Goal: Entertainment & Leisure: Consume media (video, audio)

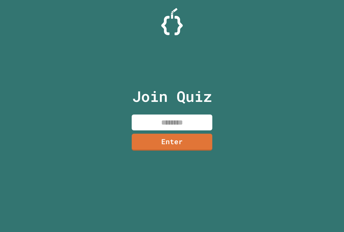
click at [188, 129] on input at bounding box center [172, 123] width 81 height 16
type input "********"
click at [190, 147] on link "Enter" at bounding box center [172, 142] width 82 height 18
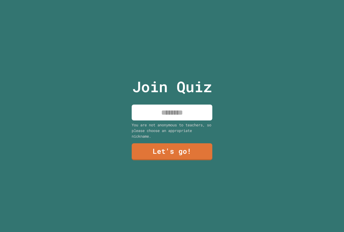
click at [194, 105] on input at bounding box center [172, 113] width 81 height 16
type input "*****"
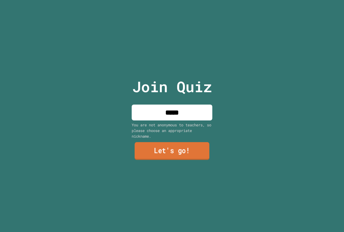
drag, startPoint x: 197, startPoint y: 152, endPoint x: 200, endPoint y: 146, distance: 6.3
click at [200, 146] on link "Let's go!" at bounding box center [172, 151] width 75 height 18
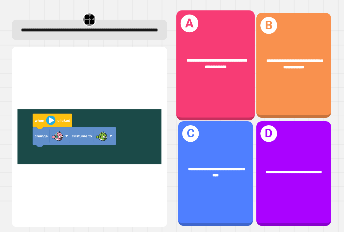
click at [187, 97] on div "**********" at bounding box center [215, 65] width 78 height 110
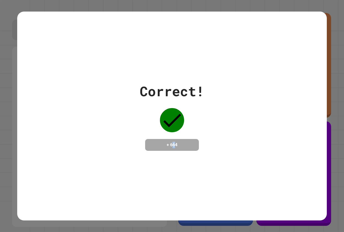
drag, startPoint x: 172, startPoint y: 141, endPoint x: 174, endPoint y: 146, distance: 5.6
click at [174, 146] on h4 "+ 664" at bounding box center [172, 145] width 43 height 6
drag, startPoint x: 234, startPoint y: 143, endPoint x: 226, endPoint y: 137, distance: 10.8
click at [226, 137] on div "Correct! + 664" at bounding box center [172, 116] width 310 height 70
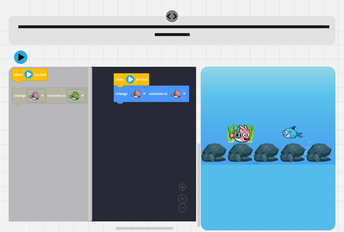
click at [129, 124] on div "change costume to when clicked when clicked change costume to" at bounding box center [105, 148] width 192 height 163
click at [127, 86] on icon "Blockly Workspace" at bounding box center [131, 80] width 35 height 14
click at [128, 85] on icon "Blockly Workspace" at bounding box center [131, 80] width 35 height 14
click at [130, 82] on image "Blockly Workspace" at bounding box center [130, 79] width 9 height 9
click at [19, 58] on icon at bounding box center [22, 57] width 8 height 9
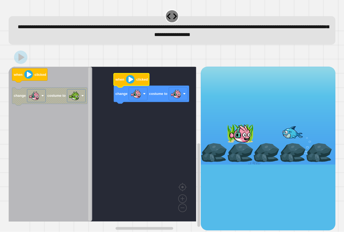
click at [182, 99] on g "change costume to when clicked" at bounding box center [106, 144] width 195 height 155
click at [184, 99] on rect "Blockly Workspace" at bounding box center [178, 93] width 19 height 13
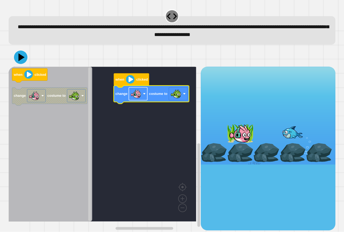
click at [140, 99] on image "Blockly Workspace" at bounding box center [136, 93] width 11 height 11
click at [20, 57] on icon at bounding box center [22, 57] width 8 height 9
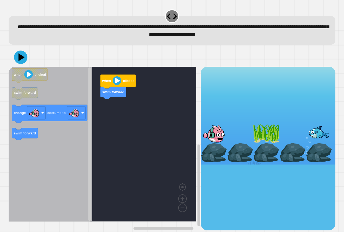
click at [16, 143] on icon "when clicked swim forward change costume to swim forward" at bounding box center [51, 144] width 84 height 155
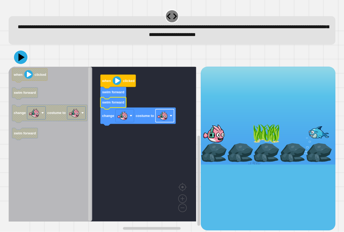
click at [161, 117] on image "Blockly Workspace" at bounding box center [162, 115] width 11 height 11
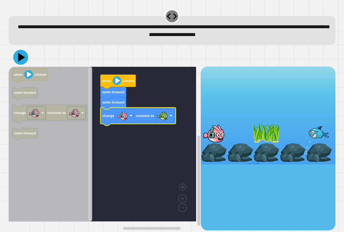
click at [20, 59] on icon at bounding box center [21, 57] width 7 height 9
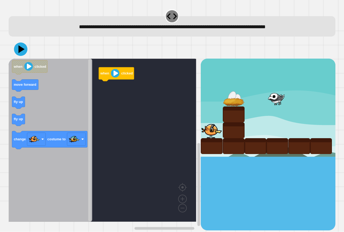
click at [59, 107] on icon "Blockly Workspace" at bounding box center [51, 140] width 84 height 163
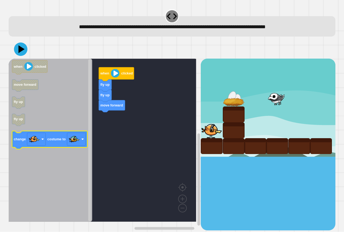
click at [54, 134] on icon "Blockly Workspace" at bounding box center [49, 140] width 75 height 18
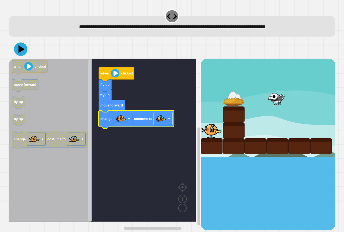
click at [161, 122] on image "Blockly Workspace" at bounding box center [161, 118] width 11 height 11
click at [147, 155] on rect "Blockly Workspace" at bounding box center [103, 140] width 188 height 163
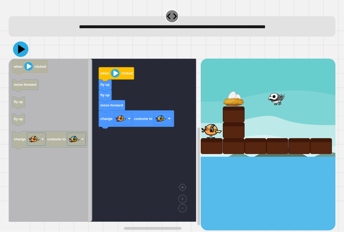
click at [22, 48] on icon at bounding box center [21, 49] width 7 height 9
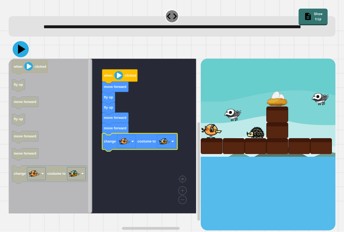
click at [18, 57] on icon at bounding box center [21, 49] width 16 height 16
click at [22, 57] on icon at bounding box center [21, 49] width 16 height 16
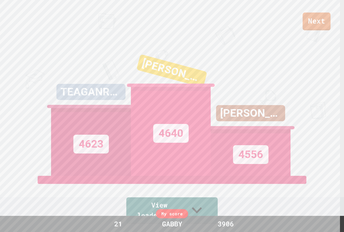
click at [317, 28] on link "Next" at bounding box center [317, 22] width 28 height 18
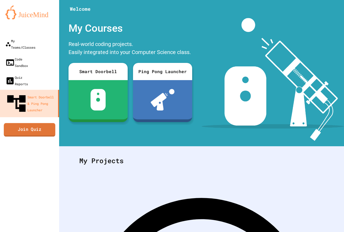
click at [24, 123] on link "Join Quiz" at bounding box center [30, 129] width 52 height 13
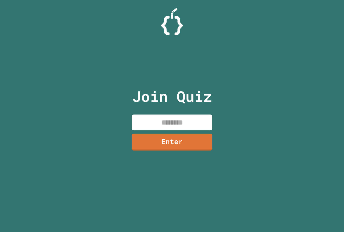
click at [168, 121] on input at bounding box center [172, 123] width 81 height 16
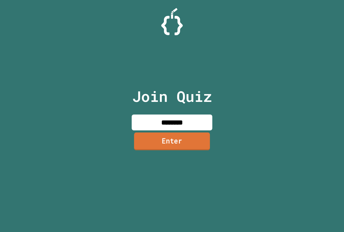
type input "********"
click at [180, 142] on link "Enter" at bounding box center [172, 142] width 76 height 18
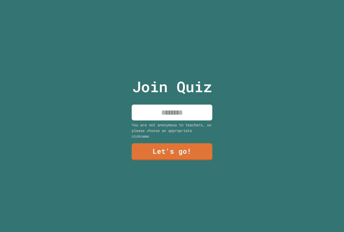
click at [196, 110] on input at bounding box center [172, 113] width 81 height 16
type input "**********"
click at [176, 155] on link "Let's go!" at bounding box center [171, 151] width 81 height 18
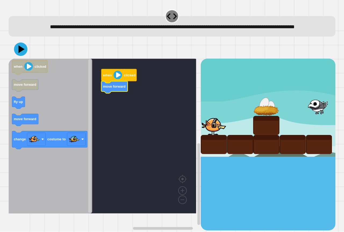
click at [22, 119] on icon "Blockly Workspace" at bounding box center [51, 136] width 84 height 155
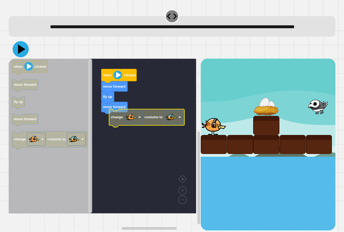
click at [20, 54] on icon at bounding box center [22, 49] width 8 height 9
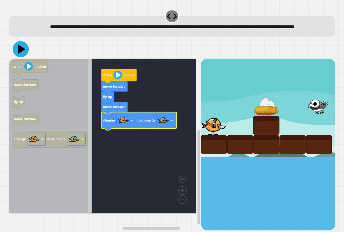
click at [20, 55] on icon at bounding box center [21, 49] width 16 height 16
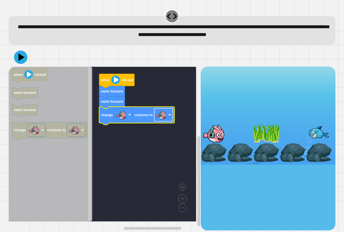
click at [169, 121] on rect "Blockly Workspace" at bounding box center [163, 115] width 19 height 13
click at [20, 53] on icon at bounding box center [21, 57] width 16 height 16
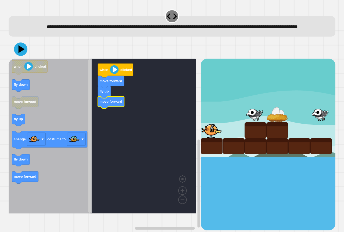
drag, startPoint x: 223, startPoint y: 134, endPoint x: 224, endPoint y: 123, distance: 11.1
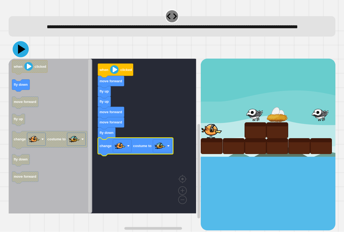
click at [22, 57] on icon at bounding box center [21, 49] width 16 height 16
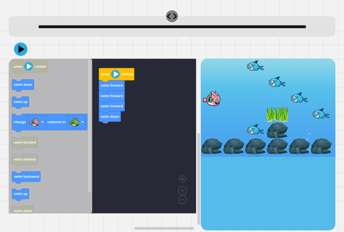
click at [105, 147] on div "when clicked swim forward swim forward swim forward swim down when clicked swim…" at bounding box center [105, 145] width 192 height 172
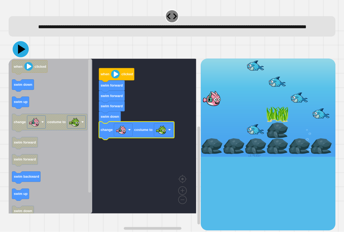
click at [23, 54] on icon at bounding box center [22, 49] width 8 height 9
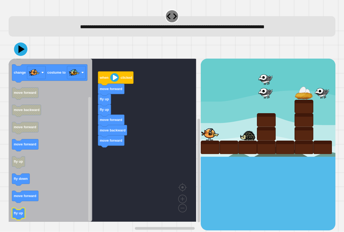
click at [17, 215] on icon "when clicked fly up move forward change costume to move forward move backward m…" at bounding box center [51, 140] width 84 height 163
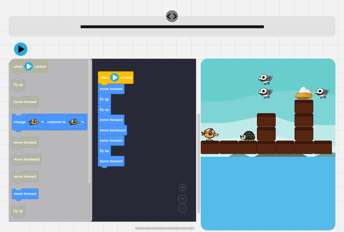
click at [93, 144] on div "when clicked move forward fly up fly up move forward move backward move forward…" at bounding box center [105, 145] width 192 height 172
click at [81, 157] on icon "when clicked fly up move forward change costume to move forward move backward m…" at bounding box center [51, 140] width 84 height 163
click at [78, 155] on icon "when clicked fly up move forward change costume to move forward move backward m…" at bounding box center [51, 140] width 84 height 163
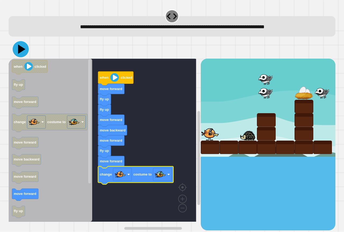
click at [16, 55] on icon at bounding box center [21, 49] width 16 height 16
click at [21, 52] on icon at bounding box center [22, 49] width 8 height 9
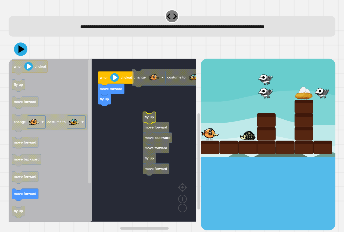
click at [150, 81] on g "when clicked move forward fly up change costume to fly up move forward move bac…" at bounding box center [108, 140] width 199 height 163
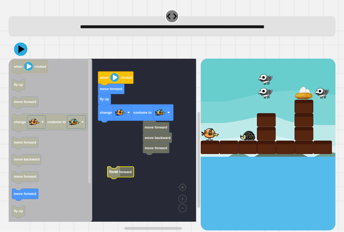
click at [137, 172] on rect "Blockly Workspace" at bounding box center [103, 140] width 188 height 163
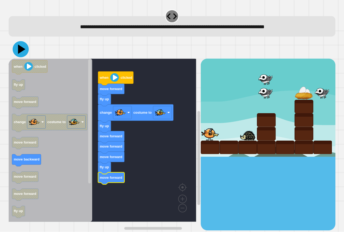
click at [20, 48] on icon at bounding box center [22, 49] width 8 height 9
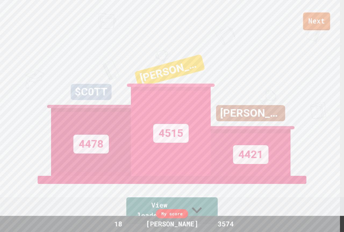
click at [313, 21] on link "Next" at bounding box center [316, 21] width 27 height 18
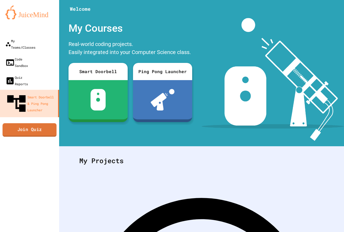
click at [20, 123] on link "Join Quiz" at bounding box center [29, 129] width 54 height 13
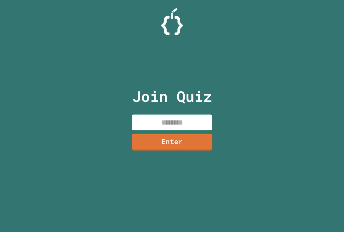
click at [192, 119] on input at bounding box center [172, 123] width 81 height 16
click at [197, 124] on input at bounding box center [172, 123] width 81 height 16
paste input "********"
type input "********"
click at [200, 140] on link "Enter" at bounding box center [172, 142] width 78 height 18
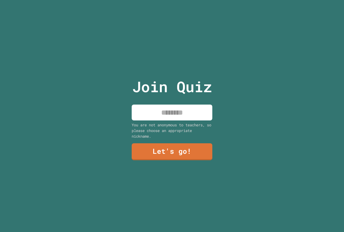
drag, startPoint x: 199, startPoint y: 115, endPoint x: 194, endPoint y: 119, distance: 6.5
click at [194, 119] on div "Join Quiz You are not anonymous to teachers, so please choose an appropriate ni…" at bounding box center [172, 116] width 91 height 232
type input "*"
type input "*****"
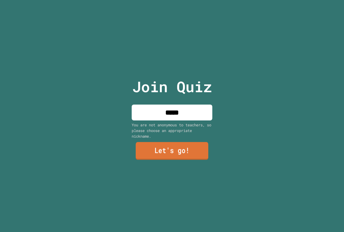
click at [177, 145] on link "Let's go!" at bounding box center [172, 151] width 73 height 18
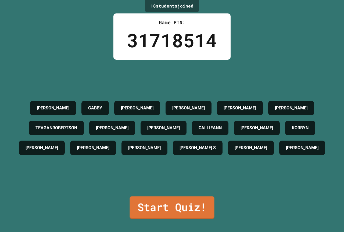
drag, startPoint x: 163, startPoint y: 215, endPoint x: 166, endPoint y: 208, distance: 8.0
click at [163, 214] on div "18 student s joined Game PIN: 31718514 [PERSON_NAME] [PERSON_NAME] [PERSON_NAME…" at bounding box center [172, 116] width 344 height 232
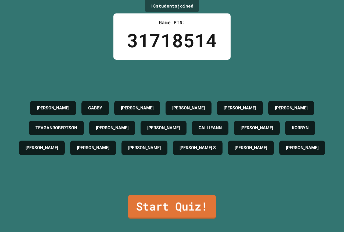
click at [167, 202] on link "Start Quiz!" at bounding box center [172, 207] width 88 height 24
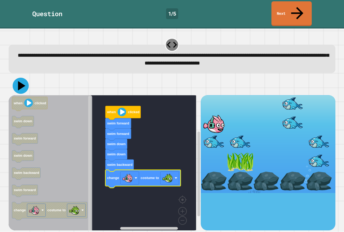
click at [17, 79] on icon at bounding box center [21, 86] width 16 height 16
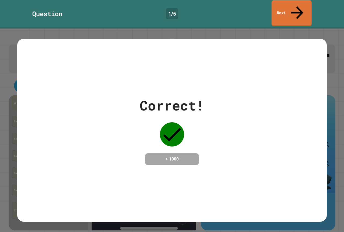
click at [298, 12] on link "Next" at bounding box center [292, 13] width 40 height 26
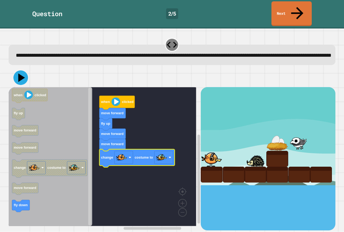
click at [16, 83] on div "when clicked move forward fly up move forward move forward change costume to wh…" at bounding box center [172, 149] width 327 height 162
click at [20, 80] on icon at bounding box center [21, 78] width 16 height 16
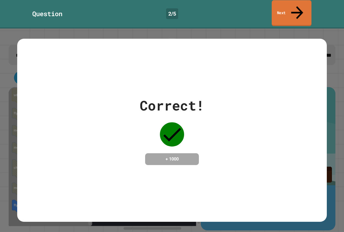
click at [277, 13] on link "Next" at bounding box center [292, 13] width 40 height 26
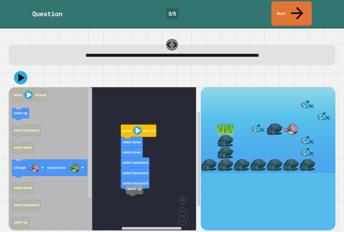
click at [130, 179] on div "when clicked swim down swim down swim backward swim backward swim backward swim…" at bounding box center [105, 158] width 192 height 143
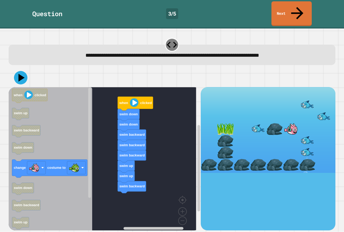
click at [88, 168] on div "when clicked swim down swim down swim backward swim backward swim backward swim…" at bounding box center [105, 158] width 192 height 143
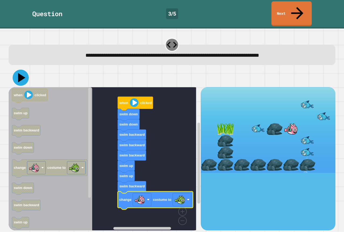
click at [19, 73] on icon at bounding box center [22, 77] width 8 height 9
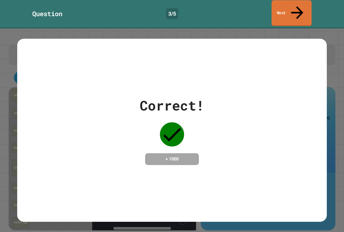
click at [293, 9] on link "Next" at bounding box center [292, 13] width 40 height 26
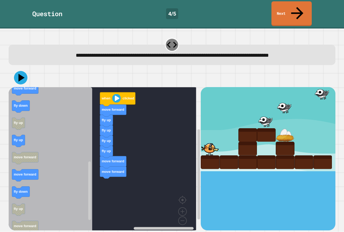
click at [93, 159] on div "when clicked move forward fly up fly up fly up fly up move forward move forward…" at bounding box center [105, 158] width 192 height 143
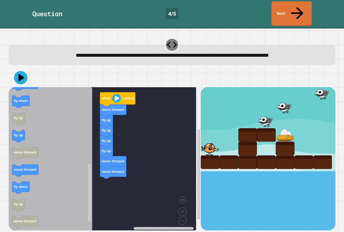
drag, startPoint x: 223, startPoint y: 110, endPoint x: 223, endPoint y: 93, distance: 16.9
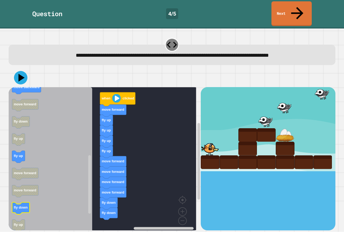
click at [53, 201] on icon "Blockly Workspace" at bounding box center [51, 160] width 84 height 147
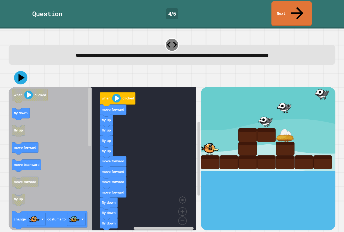
click at [35, 146] on icon "when clicked fly down fly up move forward move backward move forward fly up cha…" at bounding box center [51, 160] width 84 height 147
click at [56, 164] on icon "when clicked fly down fly up move forward move backward move forward fly up cha…" at bounding box center [51, 160] width 84 height 147
click at [20, 73] on icon at bounding box center [22, 77] width 8 height 9
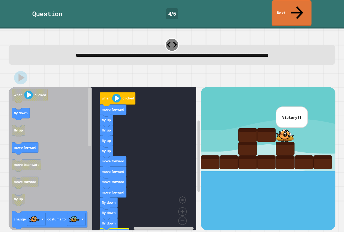
click at [286, 10] on link "Next" at bounding box center [292, 13] width 40 height 26
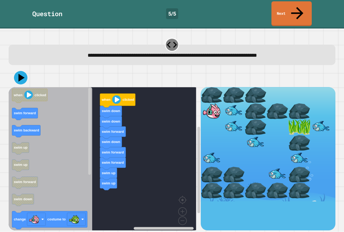
click at [53, 141] on icon "when clicked swim forward swim backward swim up swim up swim forward swim down …" at bounding box center [51, 160] width 84 height 147
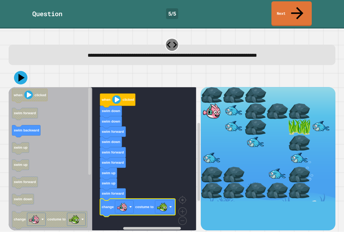
click at [30, 69] on div at bounding box center [172, 77] width 327 height 19
click at [23, 70] on icon at bounding box center [21, 78] width 16 height 16
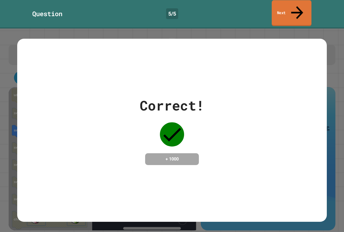
click at [282, 5] on link "Next" at bounding box center [292, 13] width 40 height 26
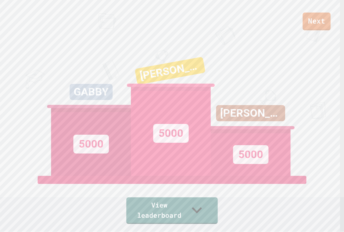
click at [312, 17] on link "Next" at bounding box center [317, 22] width 28 height 18
